Goal: Find specific page/section: Find specific page/section

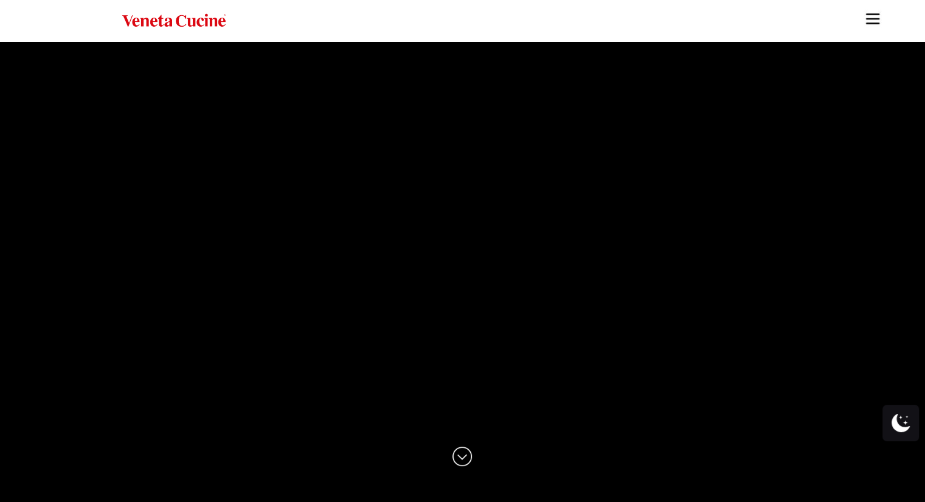
click at [877, 19] on img "Site" at bounding box center [873, 19] width 18 height 18
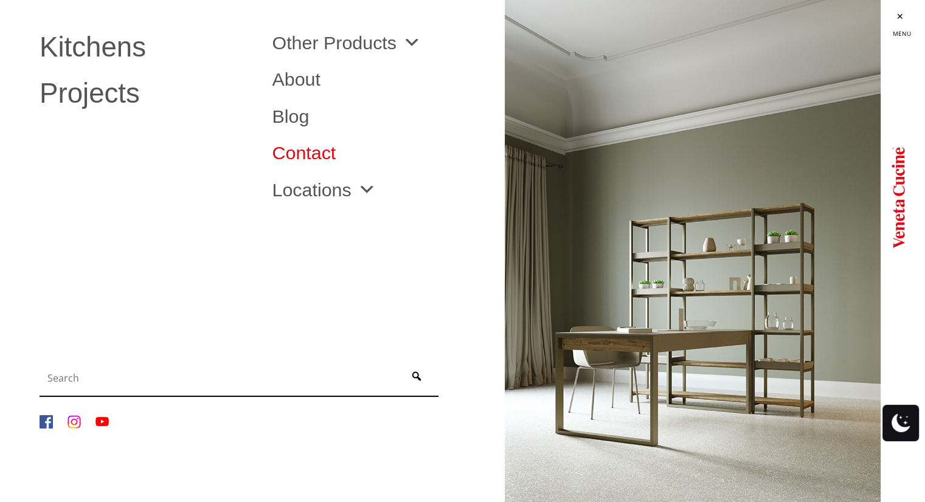
click at [326, 155] on link "Contact" at bounding box center [379, 153] width 214 height 18
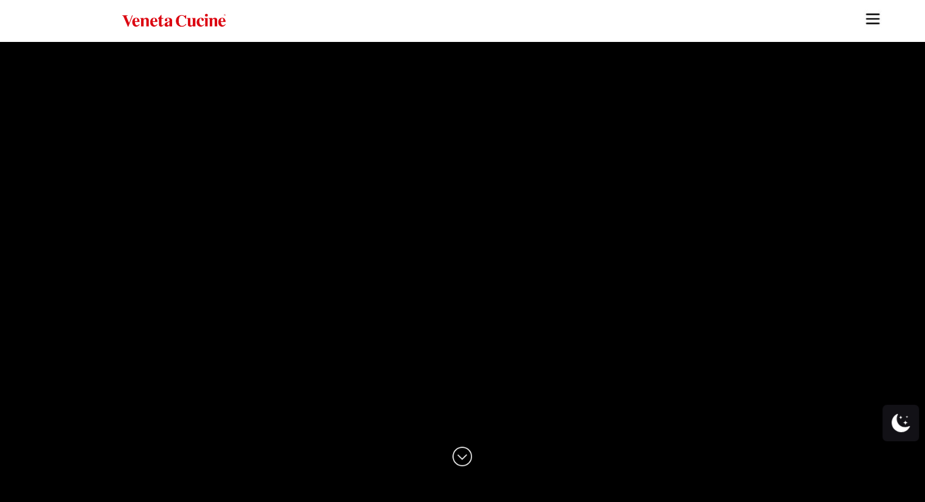
click at [872, 20] on img "Site" at bounding box center [873, 19] width 18 height 18
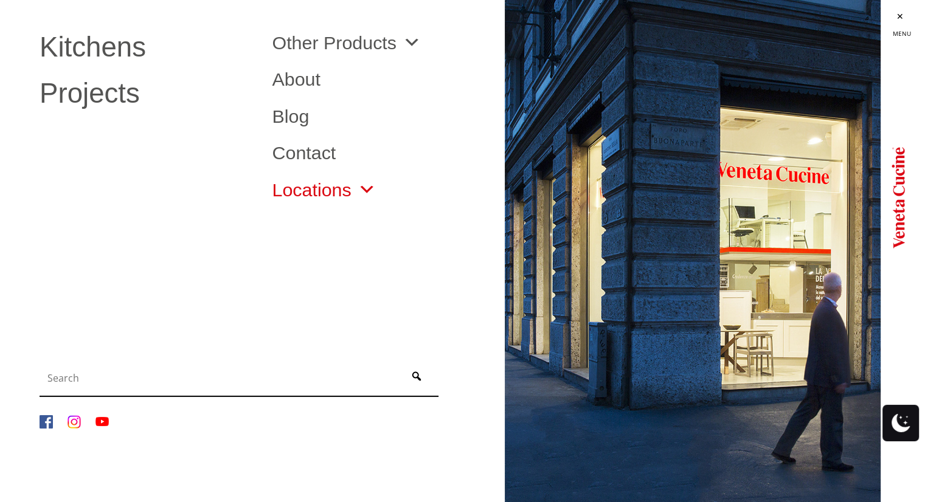
click at [365, 186] on span "Site" at bounding box center [364, 190] width 24 height 18
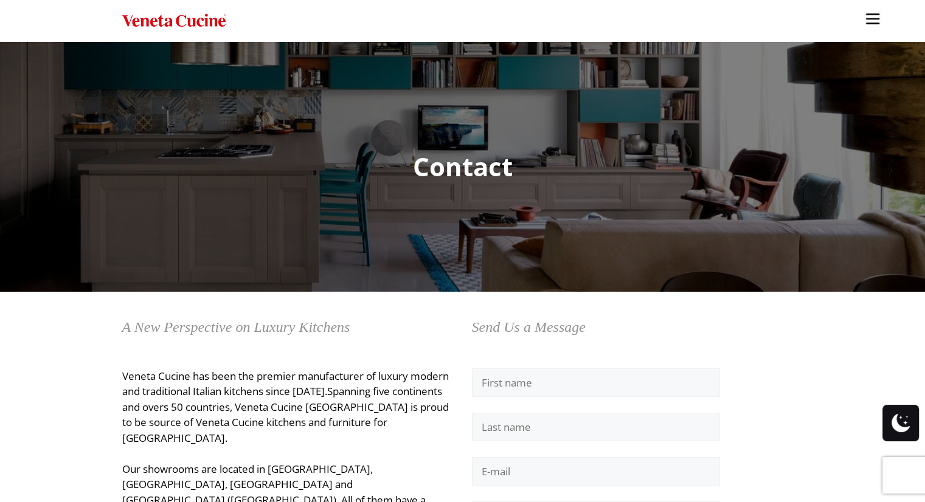
click at [874, 23] on img "Site" at bounding box center [873, 19] width 18 height 18
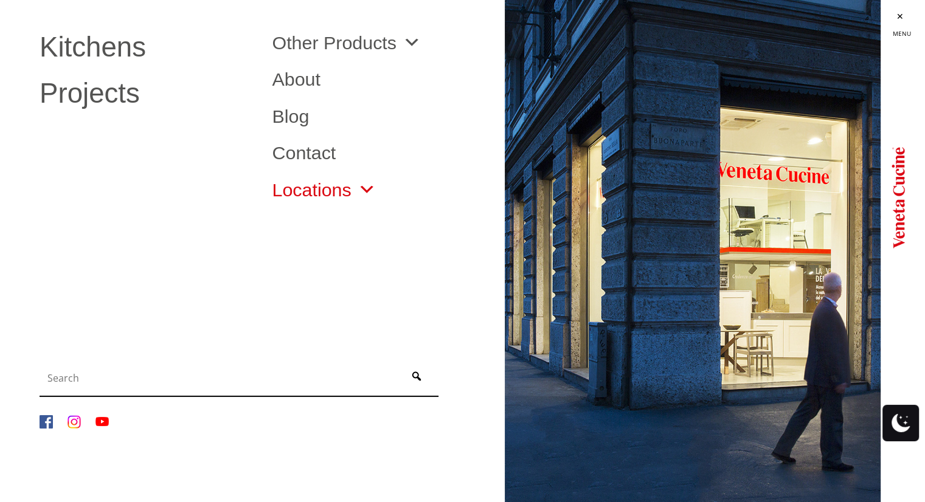
click at [325, 190] on link "Locations" at bounding box center [323, 190] width 103 height 18
